Goal: Transaction & Acquisition: Book appointment/travel/reservation

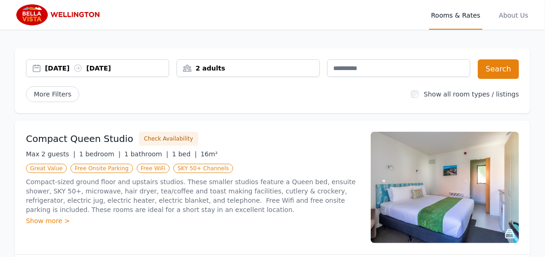
click at [36, 64] on div "[DATE] [DATE]" at bounding box center [97, 67] width 142 height 9
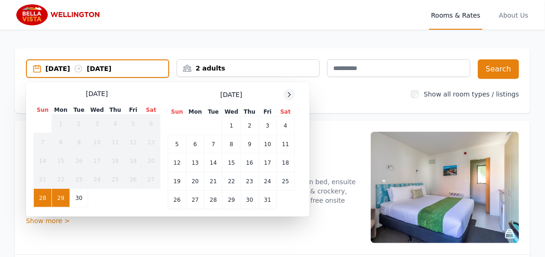
click at [284, 97] on div at bounding box center [289, 94] width 11 height 11
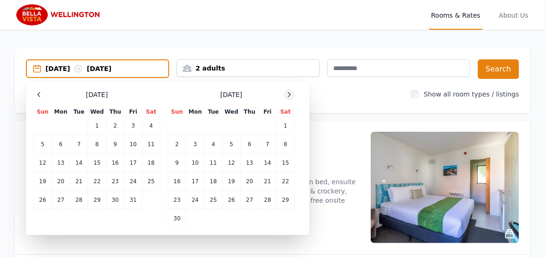
click at [284, 97] on div at bounding box center [289, 94] width 11 height 11
click at [231, 179] on td "24" at bounding box center [231, 181] width 18 height 19
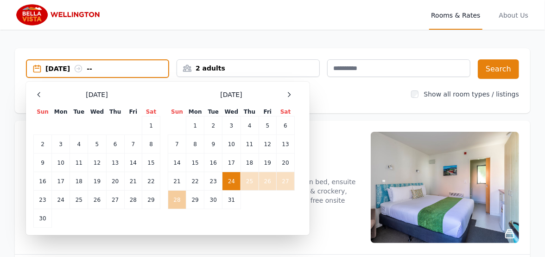
click at [178, 197] on td "28" at bounding box center [177, 199] width 18 height 19
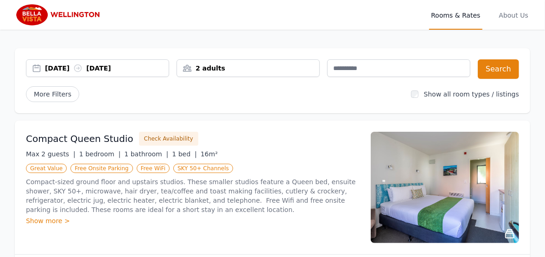
click at [200, 66] on div "2 adults" at bounding box center [248, 67] width 142 height 9
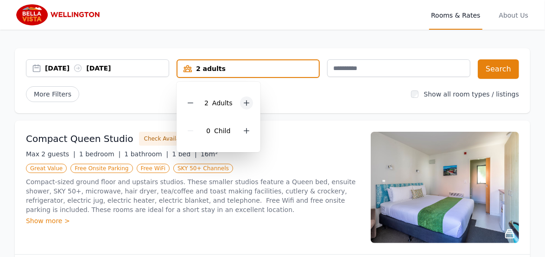
click at [243, 102] on icon at bounding box center [246, 102] width 7 height 7
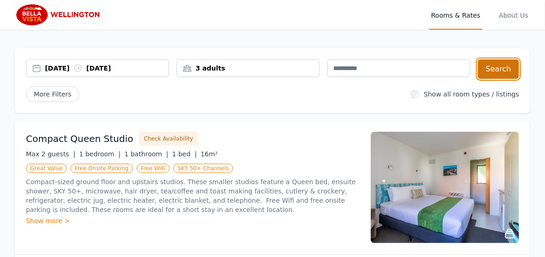
click at [499, 63] on button "Search" at bounding box center [498, 68] width 41 height 19
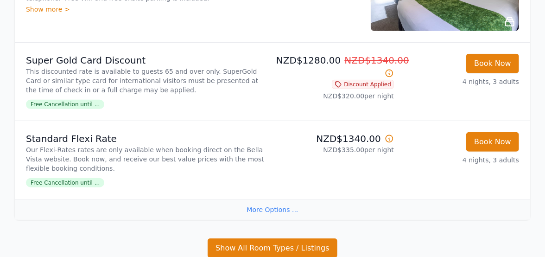
scroll to position [351, 0]
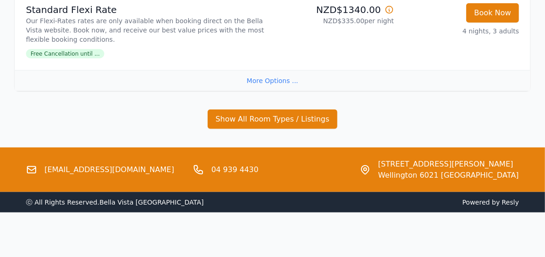
click at [274, 70] on div "More Options ..." at bounding box center [272, 80] width 515 height 21
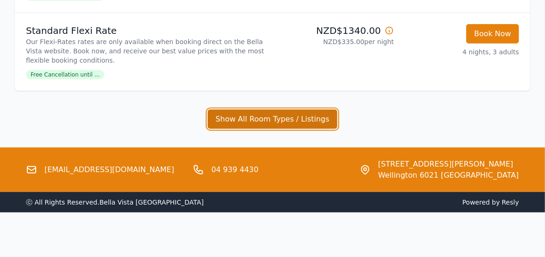
click at [257, 109] on button "Show All Room Types / Listings" at bounding box center [273, 118] width 130 height 19
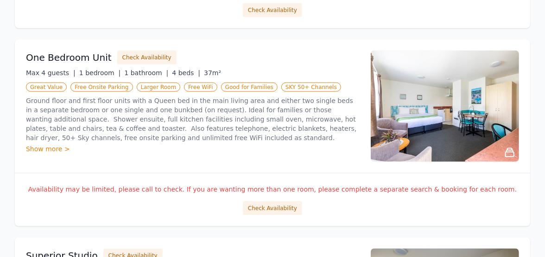
scroll to position [579, 0]
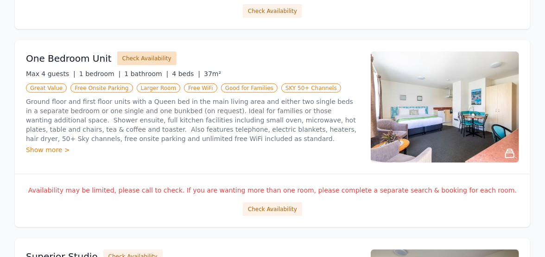
click at [141, 55] on button "Check Availability" at bounding box center [146, 58] width 59 height 14
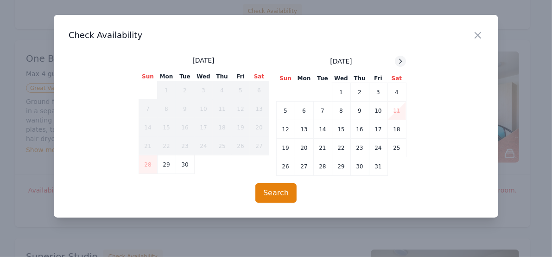
click at [400, 60] on icon at bounding box center [400, 61] width 2 height 4
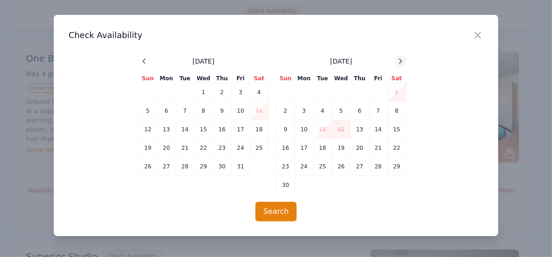
click at [400, 60] on icon at bounding box center [400, 61] width 2 height 4
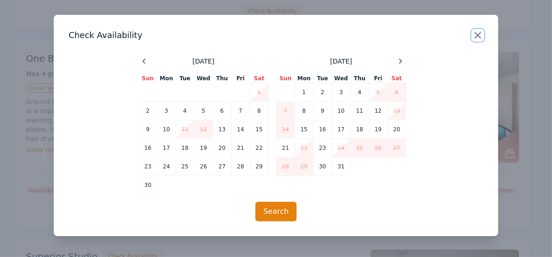
click at [475, 37] on icon "button" at bounding box center [478, 35] width 6 height 6
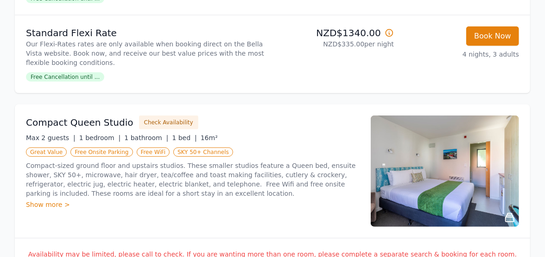
scroll to position [312, 0]
